Goal: Task Accomplishment & Management: Manage account settings

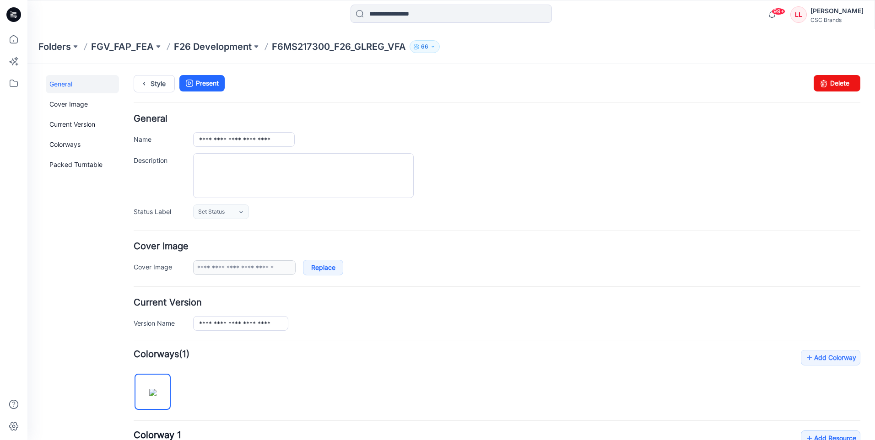
scroll to position [200, 0]
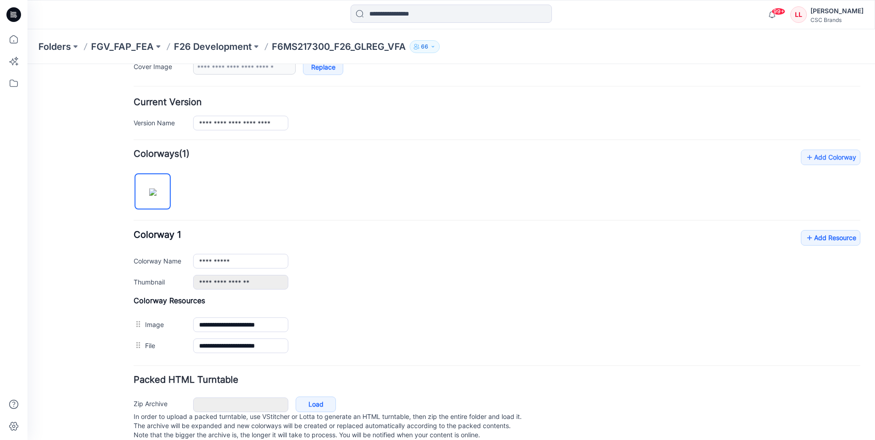
click at [629, 241] on div "**********" at bounding box center [497, 259] width 727 height 59
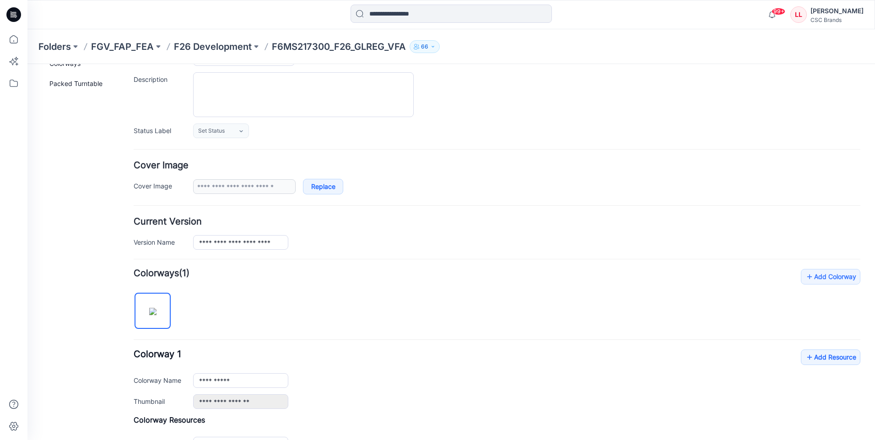
scroll to position [0, 0]
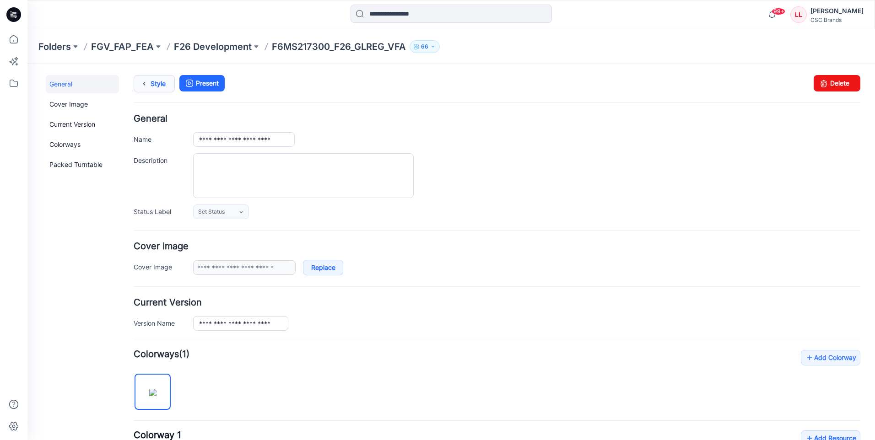
click at [149, 78] on icon at bounding box center [144, 84] width 13 height 16
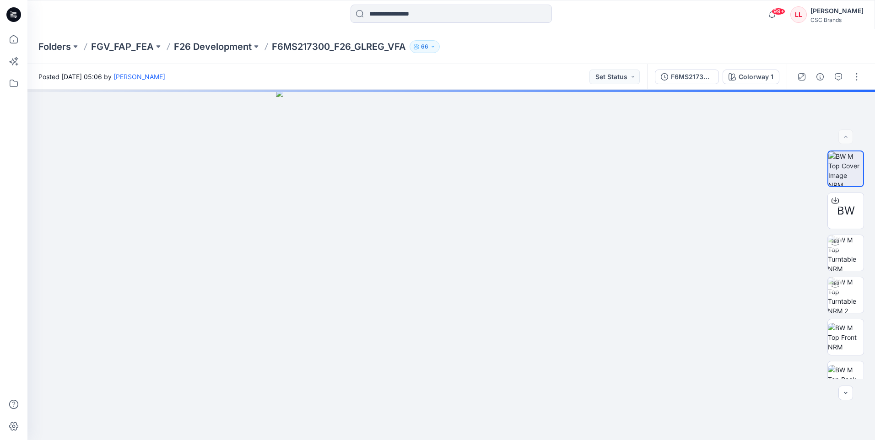
click at [639, 84] on div "Posted Wednesday, August 20, 2025 05:06 by Luana Linh Set Status" at bounding box center [337, 76] width 620 height 25
click at [639, 83] on button "Set Status" at bounding box center [614, 77] width 50 height 15
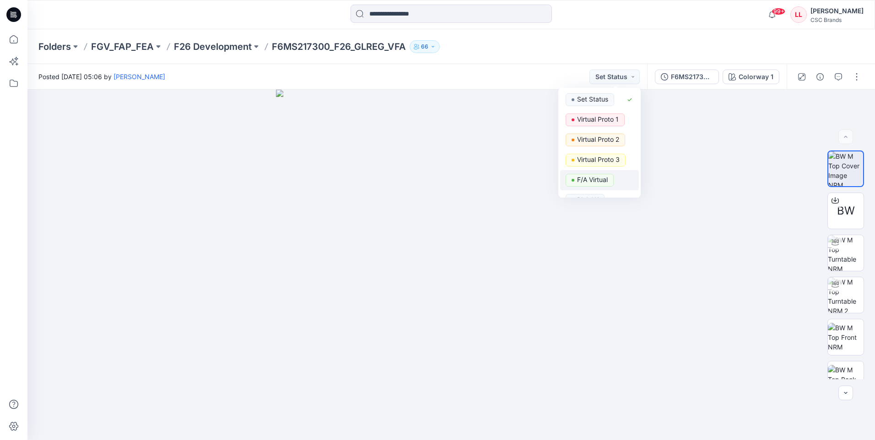
click at [591, 179] on p "F/A Virtual" at bounding box center [592, 180] width 31 height 12
